Goal: Navigation & Orientation: Find specific page/section

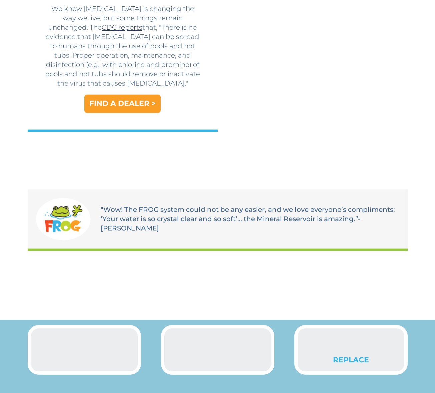
scroll to position [55, 0]
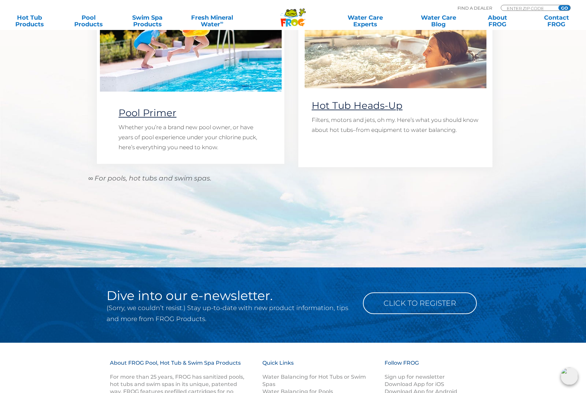
scroll to position [784, 0]
